Goal: Information Seeking & Learning: Check status

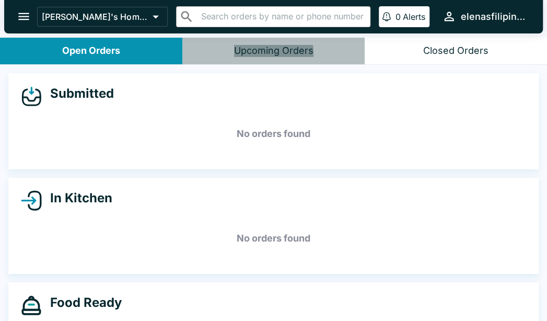
click at [236, 58] on button "Upcoming Orders" at bounding box center [273, 51] width 182 height 27
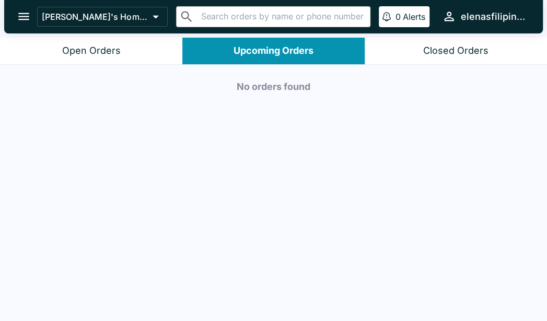
click at [453, 53] on div "Closed Orders" at bounding box center [455, 51] width 65 height 12
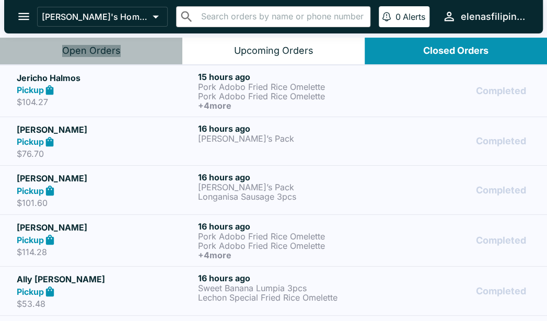
click at [110, 54] on div "Open Orders" at bounding box center [91, 51] width 58 height 12
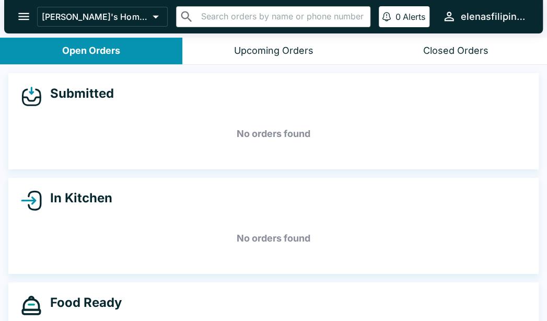
click at [255, 58] on button "Upcoming Orders" at bounding box center [273, 51] width 182 height 27
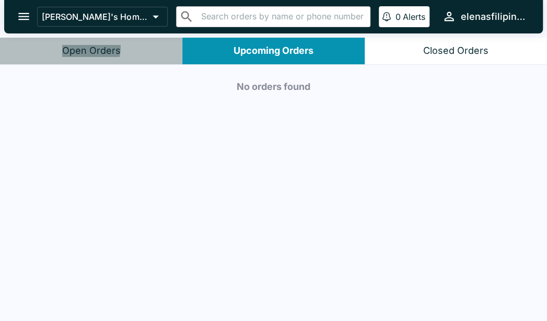
click at [73, 46] on div "Open Orders" at bounding box center [91, 51] width 58 height 12
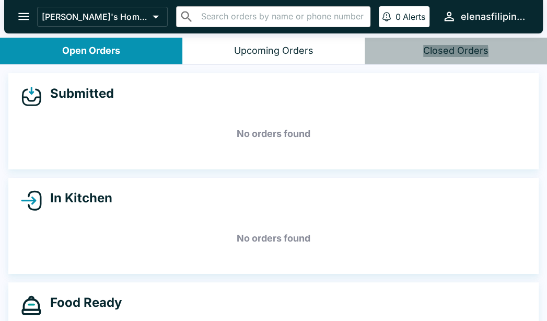
click at [408, 56] on button "Closed Orders" at bounding box center [456, 51] width 182 height 27
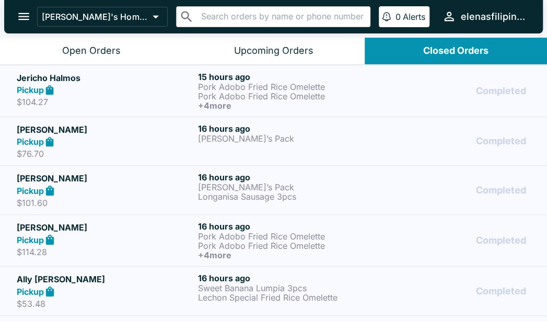
click at [15, 15] on button "open drawer" at bounding box center [23, 16] width 27 height 27
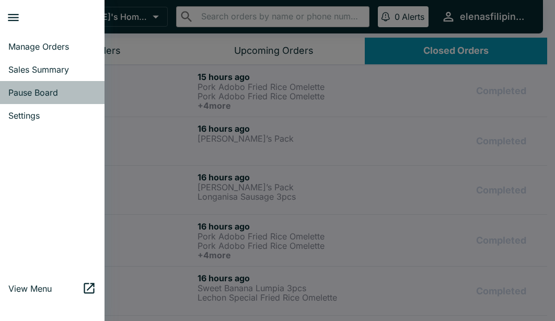
click at [35, 85] on link "Pause Board" at bounding box center [52, 92] width 104 height 23
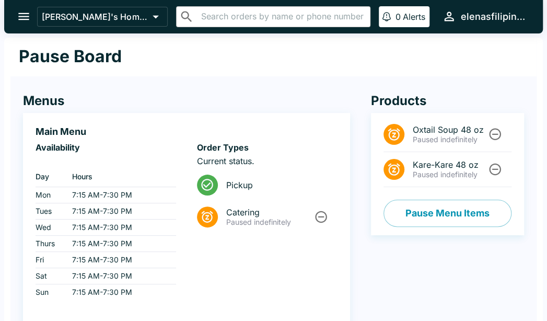
click at [196, 60] on div "Pause Board" at bounding box center [273, 57] width 526 height 39
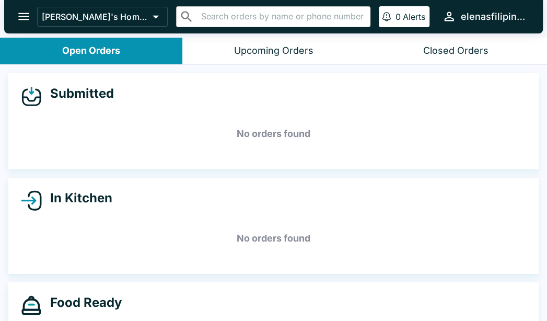
click at [12, 10] on button "open drawer" at bounding box center [23, 16] width 27 height 27
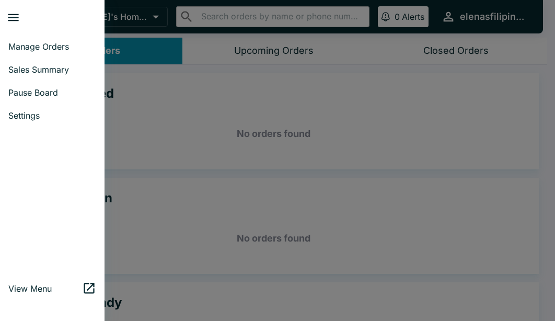
click at [26, 68] on span "Sales Summary" at bounding box center [52, 69] width 88 height 10
select select "03:00"
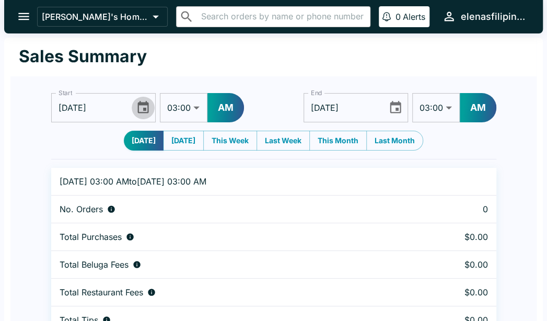
click at [138, 104] on icon "Choose date, selected date is Oct 13, 2025" at bounding box center [143, 107] width 11 height 12
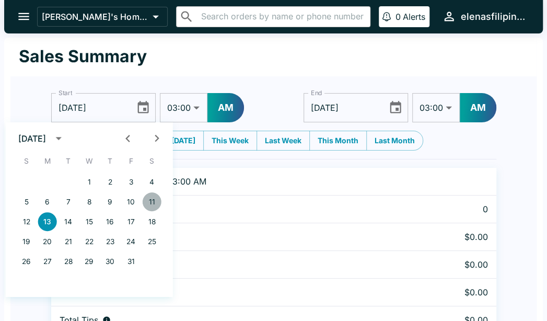
click at [151, 203] on button "11" at bounding box center [152, 201] width 19 height 19
type input "10/11/2025"
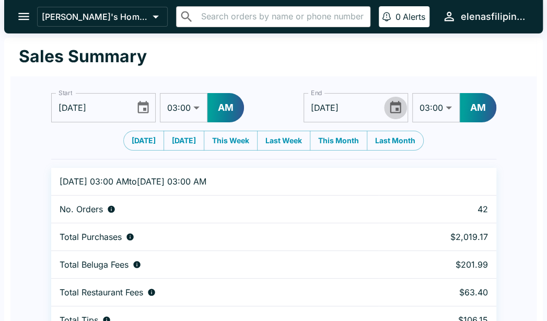
click at [403, 109] on button "Choose date, selected date is Oct 14, 2025" at bounding box center [395, 107] width 22 height 22
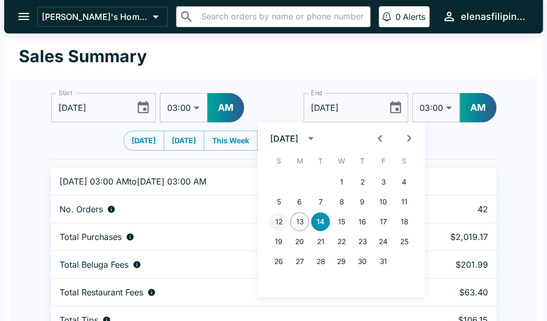
click at [279, 220] on button "12" at bounding box center [278, 221] width 19 height 19
type input "10/12/2025"
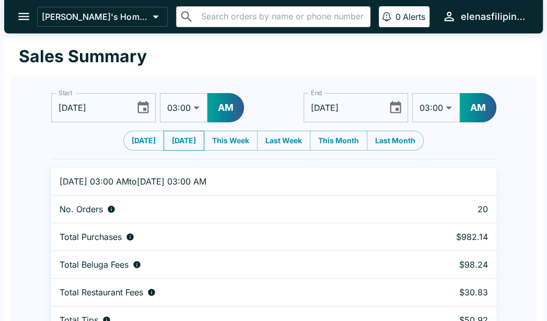
click at [187, 142] on button "Yesterday" at bounding box center [183, 141] width 41 height 20
type input "10/12/2025"
type input "10/13/2025"
click at [20, 14] on icon "open drawer" at bounding box center [24, 16] width 14 height 14
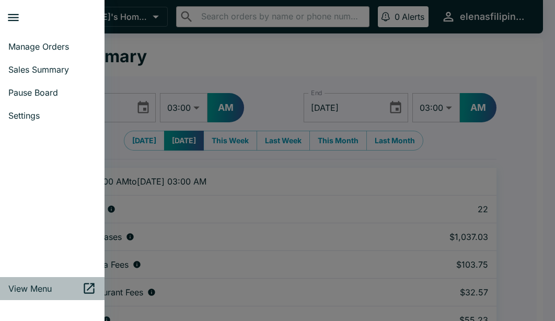
click at [39, 295] on link "View Menu" at bounding box center [52, 288] width 104 height 23
